Goal: Task Accomplishment & Management: Manage account settings

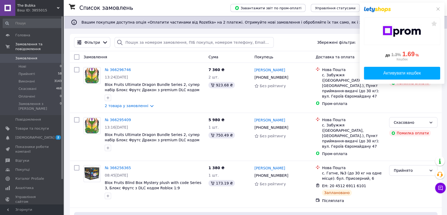
drag, startPoint x: 439, startPoint y: 9, endPoint x: 436, endPoint y: 49, distance: 40.6
click at [439, 8] on icon at bounding box center [438, 9] width 4 height 4
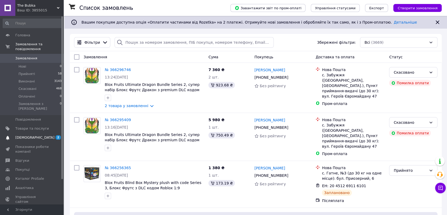
click at [49, 135] on span "2 0" at bounding box center [56, 137] width 15 height 5
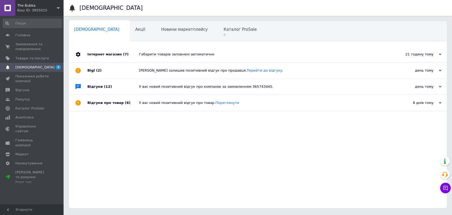
click at [437, 52] on div "21 годину тому" at bounding box center [414, 54] width 53 height 5
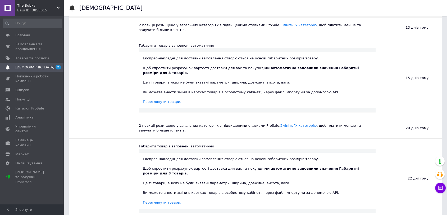
scroll to position [190, 0]
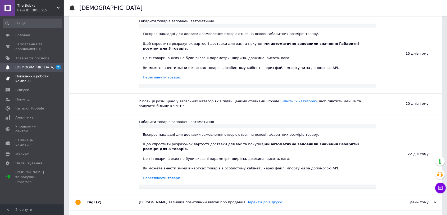
click at [34, 79] on span "Показники роботи компанії" at bounding box center [32, 79] width 34 height 10
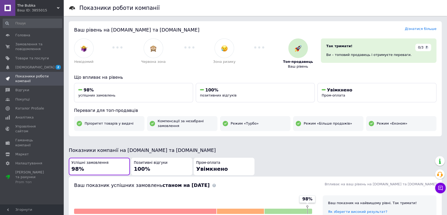
click at [28, 7] on span "The Bubka" at bounding box center [37, 5] width 40 height 5
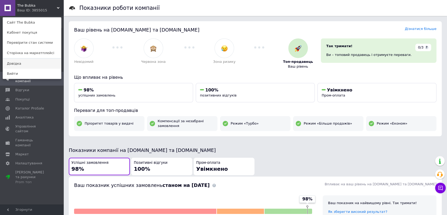
click at [11, 65] on link "Довідка" at bounding box center [32, 64] width 58 height 10
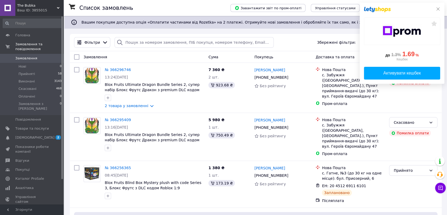
click at [437, 8] on icon at bounding box center [438, 9] width 4 height 4
